Goal: Information Seeking & Learning: Learn about a topic

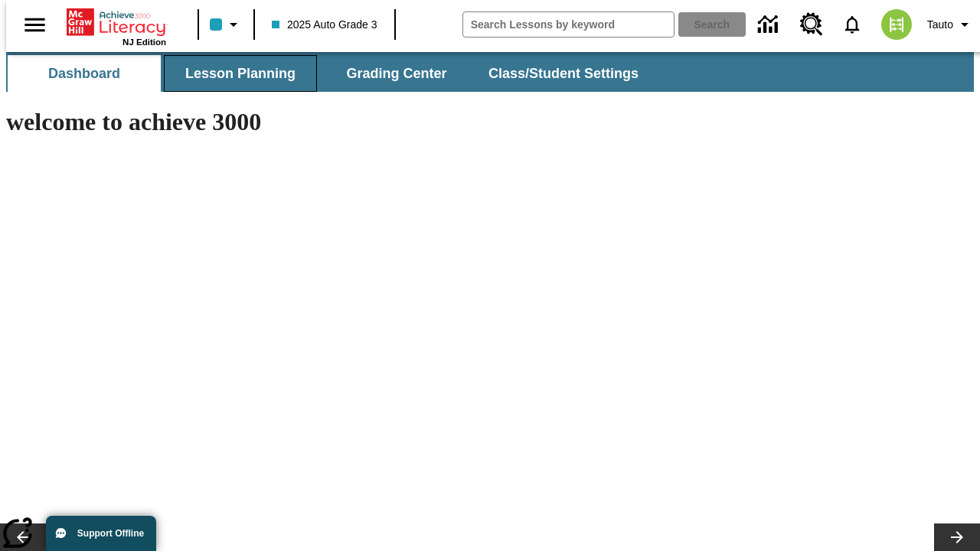
click at [234, 74] on span "Lesson Planning" at bounding box center [240, 74] width 110 height 18
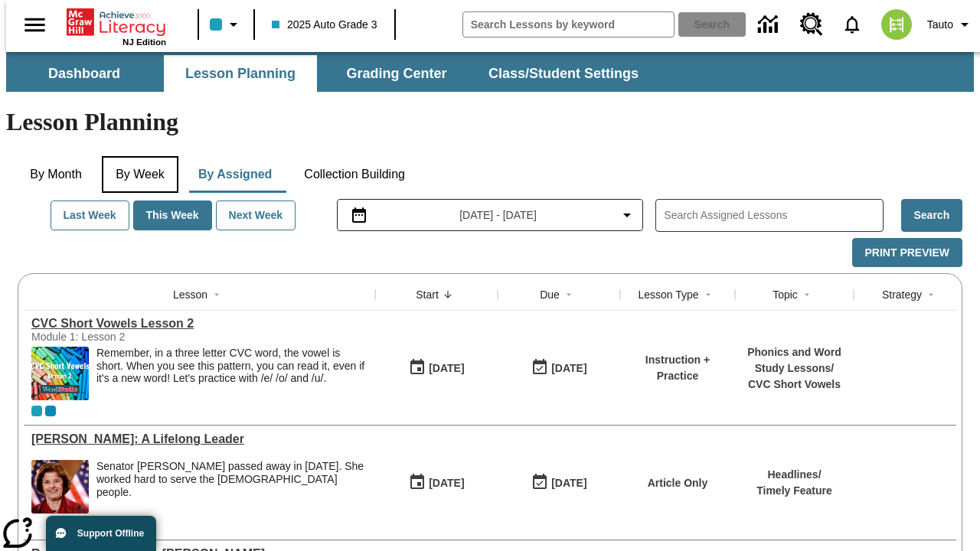
click at [137, 156] on button "By Week" at bounding box center [140, 174] width 77 height 37
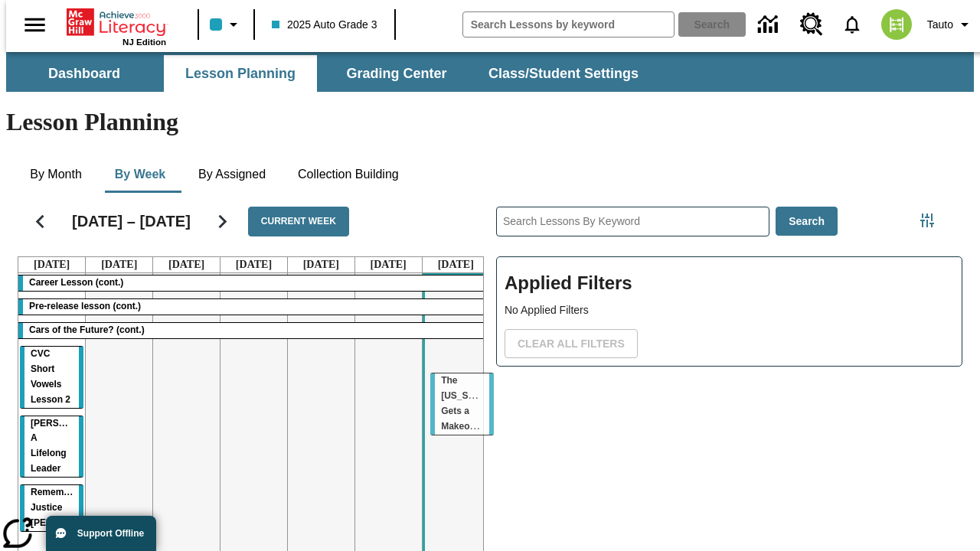
click at [450, 381] on tr "Career Lesson (cont.) Pre-release lesson (cont.) Cars of the Future? (cont.) CV…" at bounding box center [253, 438] width 471 height 330
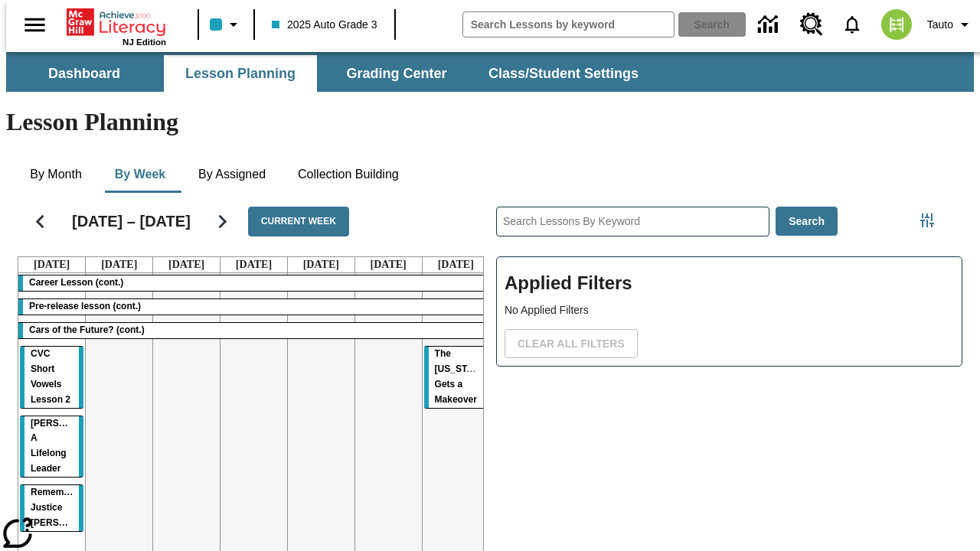
click at [437, 348] on span "The Missouri Gets a Makeover" at bounding box center [461, 376] width 53 height 57
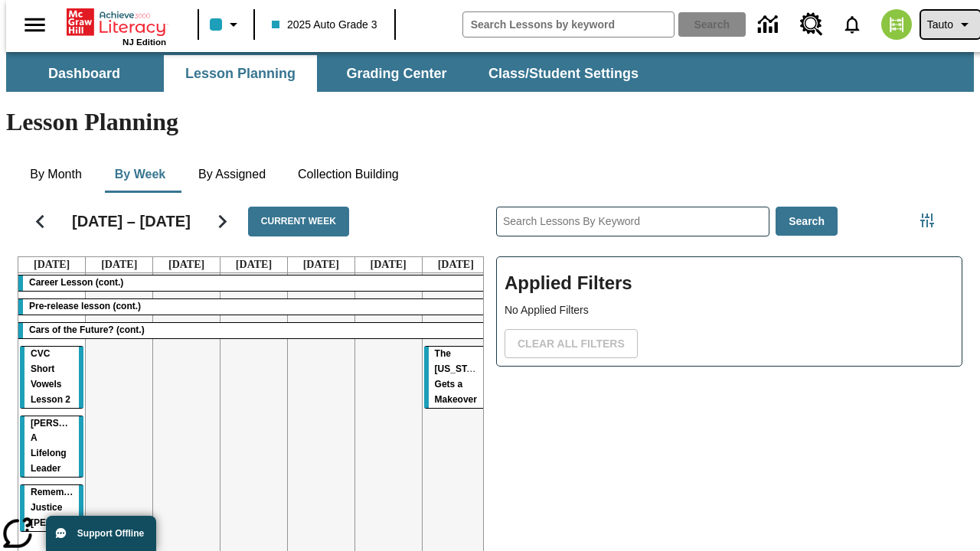
click at [943, 25] on span "Tauto" at bounding box center [941, 25] width 26 height 16
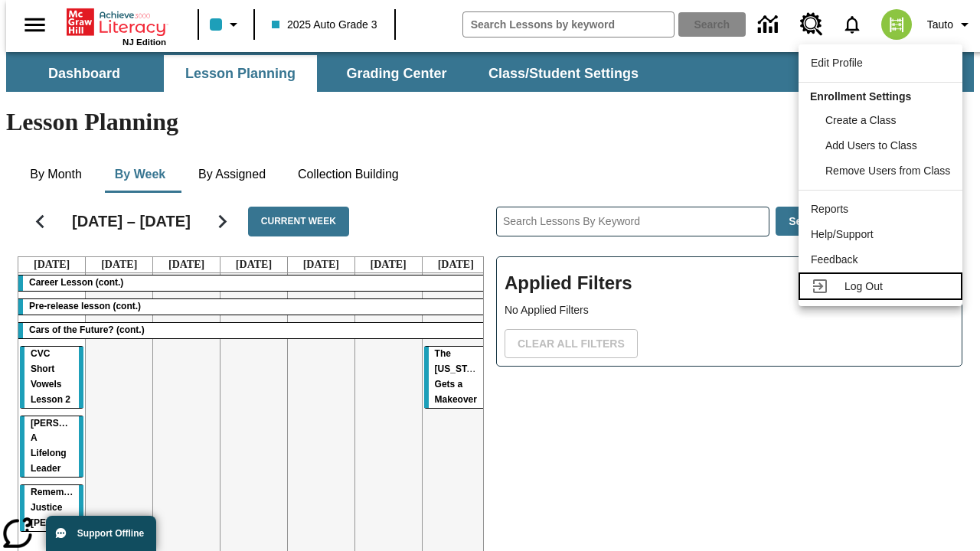
click at [883, 286] on span "Log Out" at bounding box center [864, 286] width 38 height 12
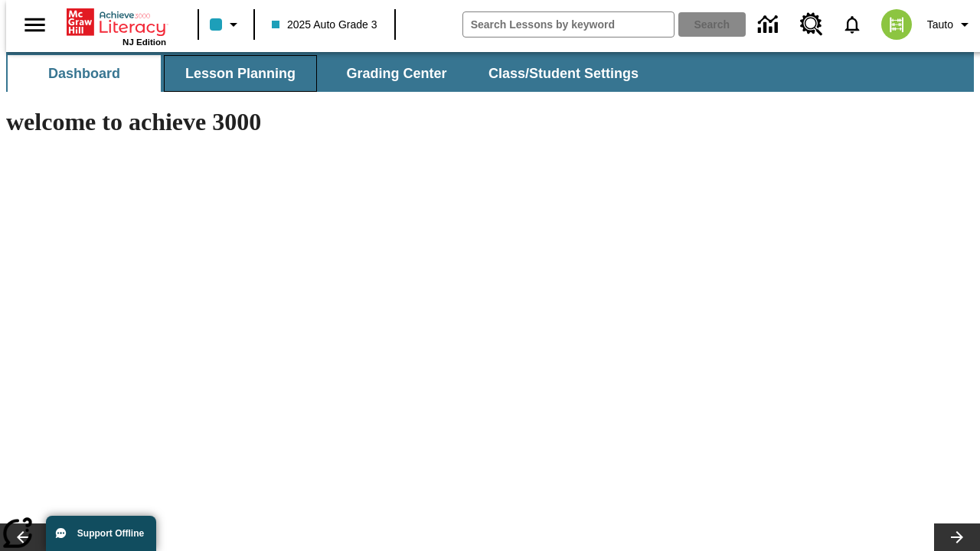
click at [234, 74] on span "Lesson Planning" at bounding box center [240, 74] width 110 height 18
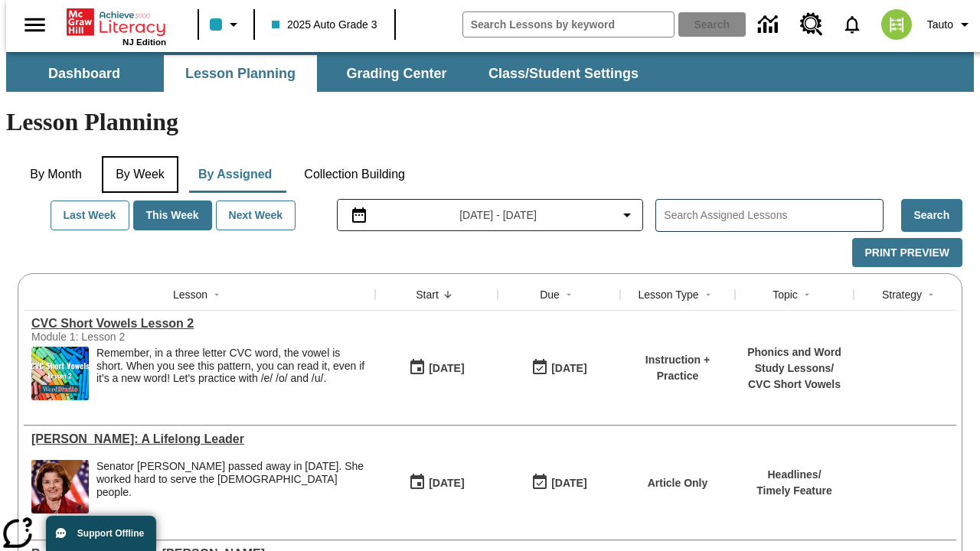
click at [137, 156] on button "By Week" at bounding box center [140, 174] width 77 height 37
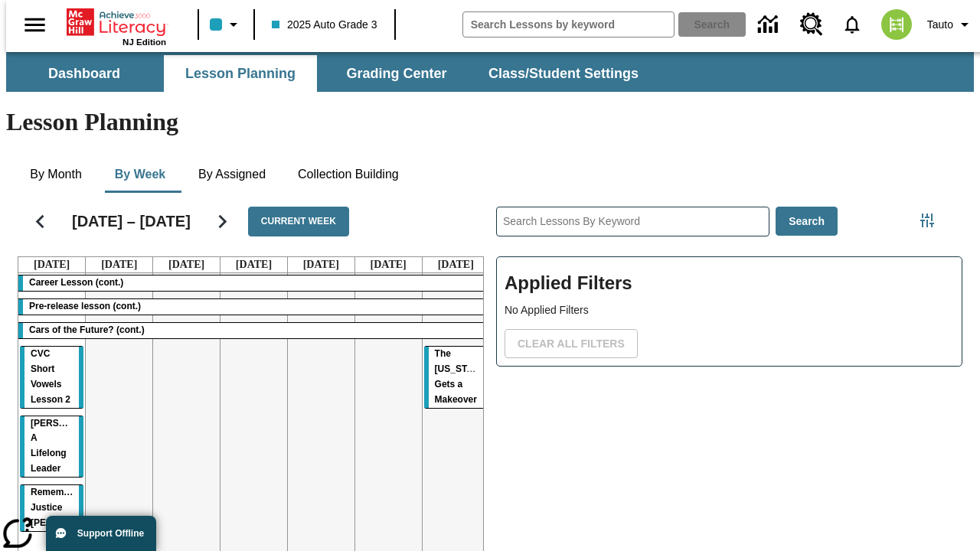
click at [180, 381] on tr "Career Lesson (cont.) Pre-release lesson (cont.) Cars of the Future? (cont.) CV…" at bounding box center [253, 438] width 471 height 330
